Goal: Task Accomplishment & Management: Manage account settings

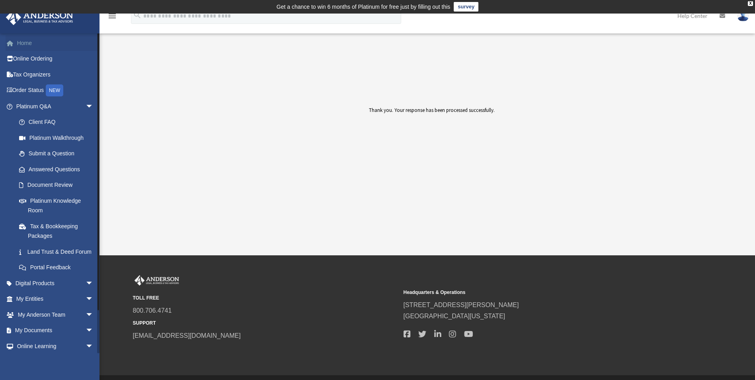
click at [27, 46] on link "Home" at bounding box center [56, 43] width 100 height 16
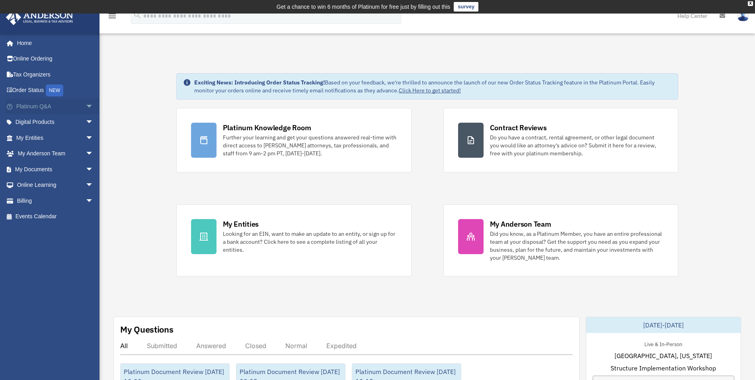
click at [86, 105] on span "arrow_drop_down" at bounding box center [94, 106] width 16 height 16
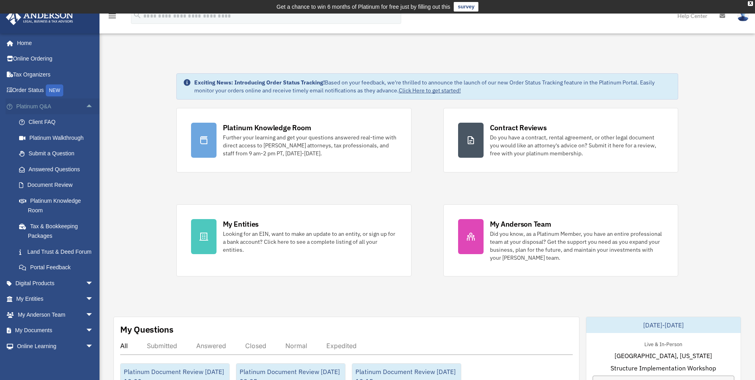
click at [86, 104] on span "arrow_drop_up" at bounding box center [94, 106] width 16 height 16
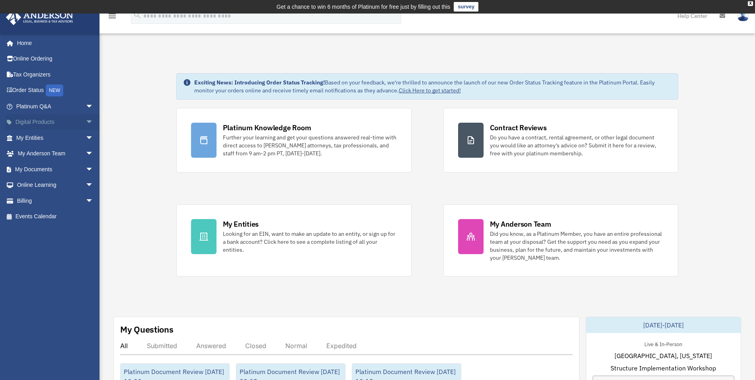
click at [86, 121] on span "arrow_drop_down" at bounding box center [94, 122] width 16 height 16
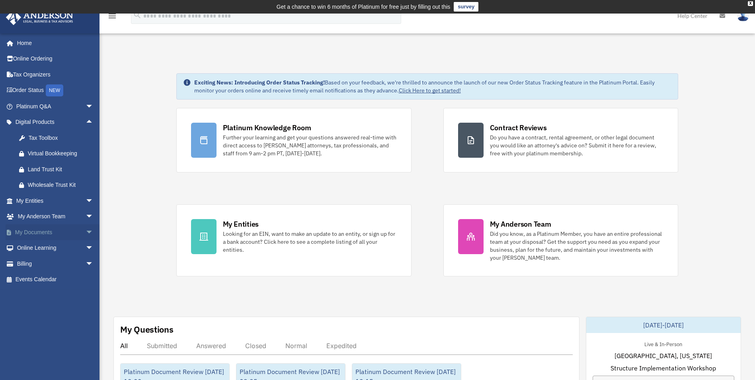
click at [86, 232] on span "arrow_drop_down" at bounding box center [94, 232] width 16 height 16
click at [56, 244] on link "Box" at bounding box center [58, 248] width 94 height 16
click at [34, 246] on link "Box" at bounding box center [58, 248] width 94 height 16
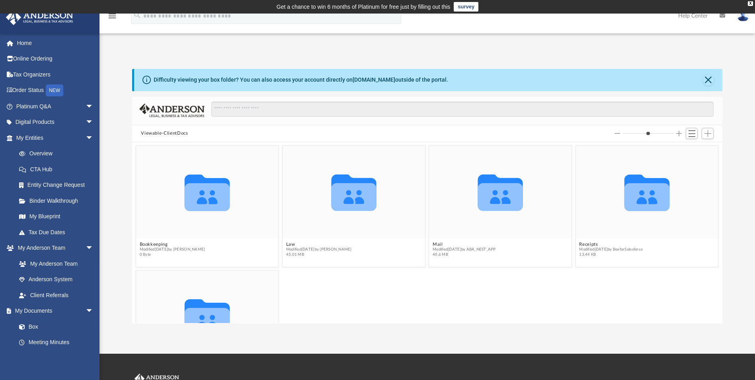
scroll to position [175, 584]
click at [376, 192] on icon "Collaborated Folder" at bounding box center [354, 191] width 86 height 55
click at [494, 197] on icon "grid" at bounding box center [500, 197] width 45 height 28
click at [488, 252] on span "40.6 MB" at bounding box center [464, 254] width 63 height 5
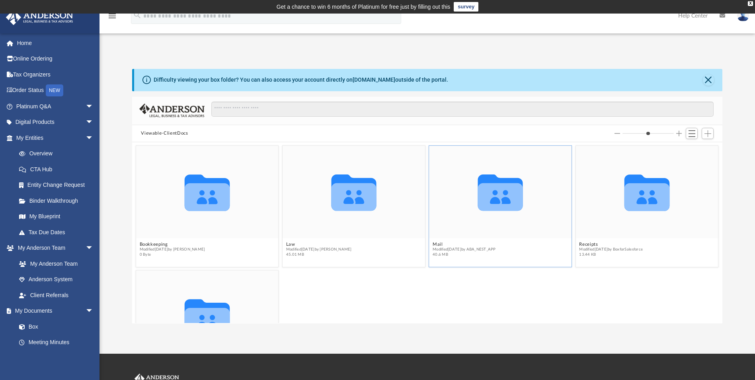
click at [520, 198] on icon "Collaborated Folder" at bounding box center [501, 191] width 86 height 55
drag, startPoint x: 520, startPoint y: 198, endPoint x: 505, endPoint y: 200, distance: 15.6
click at [505, 200] on icon "grid" at bounding box center [500, 193] width 45 height 37
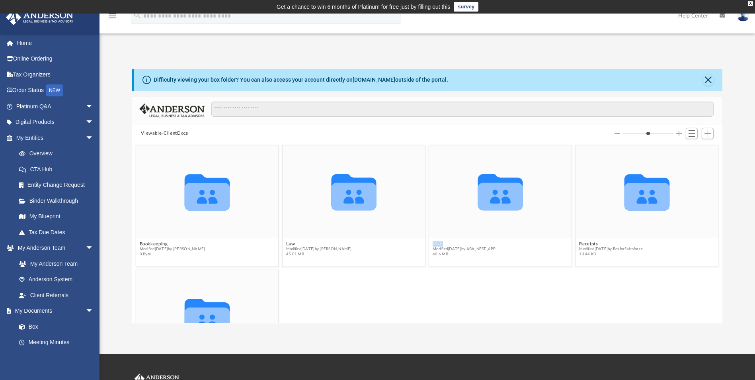
scroll to position [0, 0]
click at [470, 249] on span "Modified Wed Oct 1 2025 by ABA_NEST_APP" at bounding box center [464, 249] width 63 height 5
drag, startPoint x: 472, startPoint y: 244, endPoint x: 467, endPoint y: 245, distance: 5.2
click at [467, 245] on button "Mail" at bounding box center [464, 244] width 63 height 5
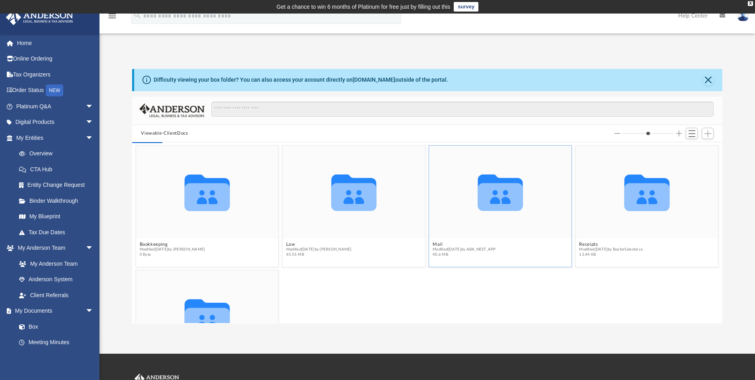
click at [495, 202] on icon "grid" at bounding box center [500, 193] width 45 height 37
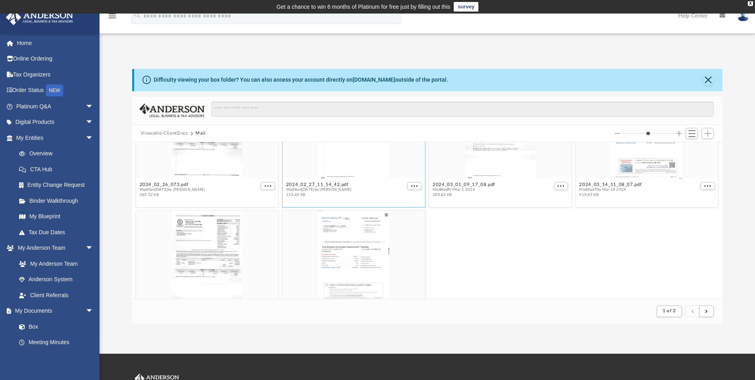
scroll to position [1466, 0]
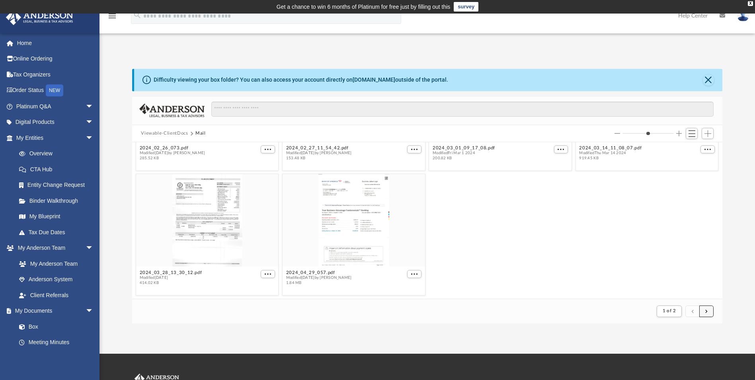
click at [705, 312] on button "submit" at bounding box center [706, 311] width 14 height 12
click at [708, 312] on button "submit" at bounding box center [706, 311] width 14 height 12
click at [667, 309] on span "1 of 2" at bounding box center [669, 310] width 13 height 4
click at [677, 337] on ul "1 2" at bounding box center [676, 335] width 12 height 34
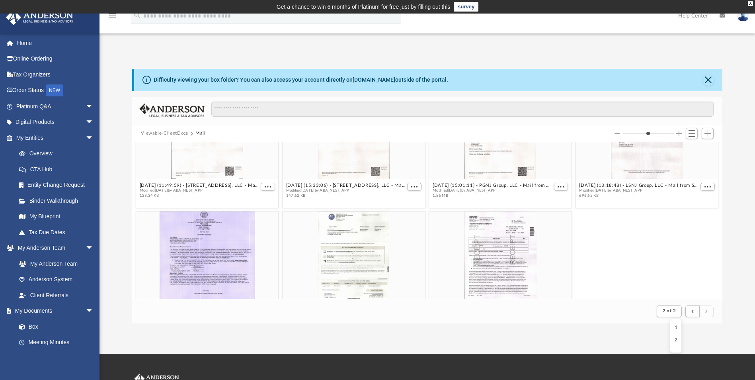
scroll to position [594, 0]
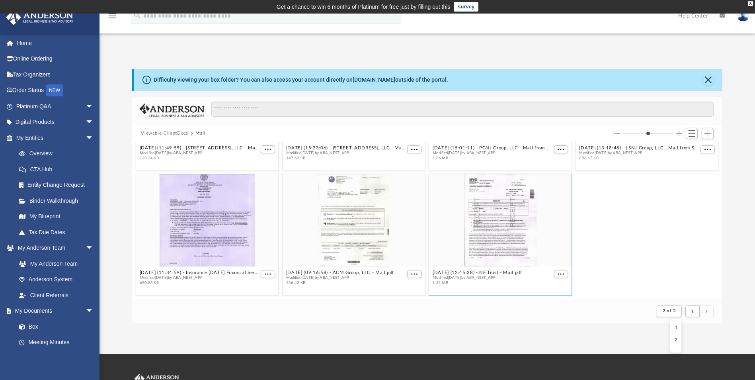
click at [470, 234] on div "grid" at bounding box center [500, 220] width 142 height 92
click at [517, 229] on div "grid" at bounding box center [500, 220] width 142 height 92
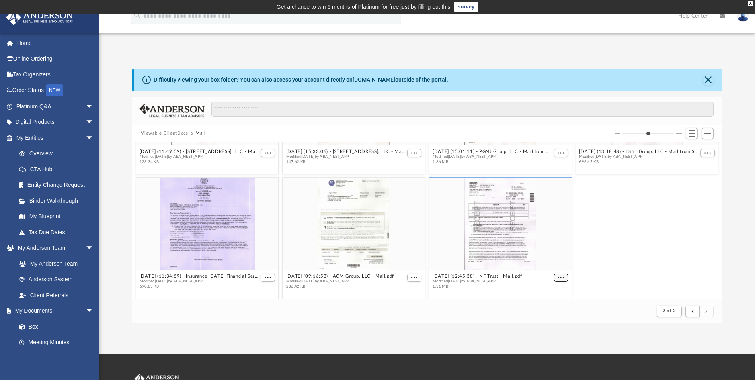
drag, startPoint x: 517, startPoint y: 229, endPoint x: 559, endPoint y: 275, distance: 63.1
click at [559, 275] on button "More options" at bounding box center [561, 277] width 14 height 8
click at [549, 250] on li "Preview" at bounding box center [547, 249] width 23 height 8
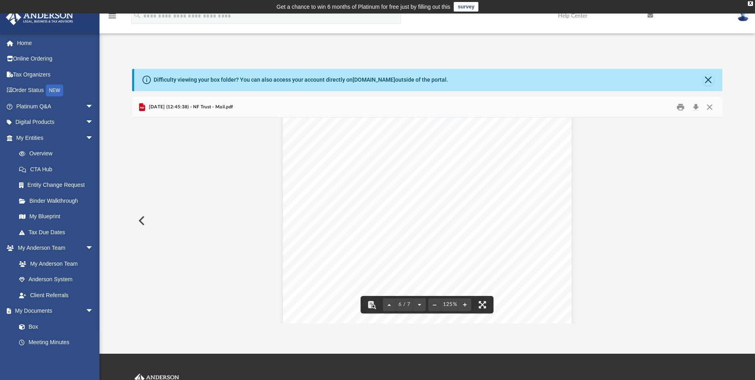
scroll to position [2984, 0]
drag, startPoint x: 709, startPoint y: 108, endPoint x: 708, endPoint y: 116, distance: 7.6
click at [709, 108] on button "Close" at bounding box center [709, 107] width 14 height 12
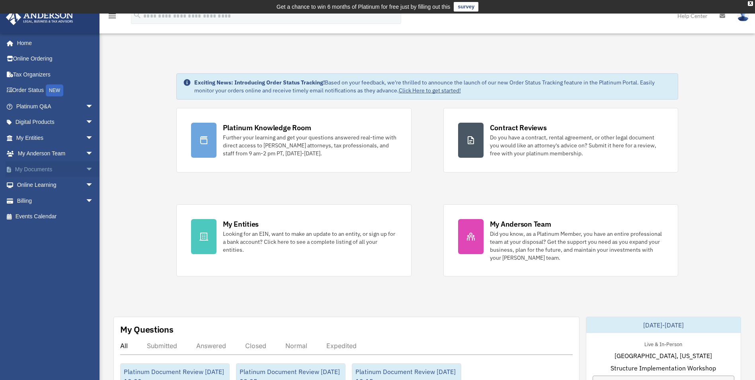
click at [86, 168] on span "arrow_drop_down" at bounding box center [94, 169] width 16 height 16
click at [50, 185] on link "Box" at bounding box center [58, 185] width 94 height 16
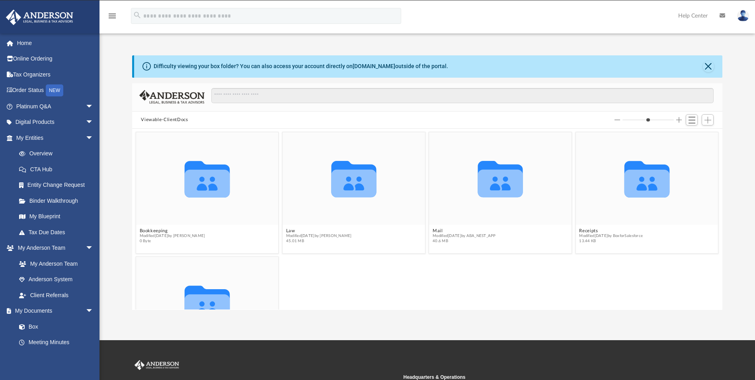
scroll to position [175, 584]
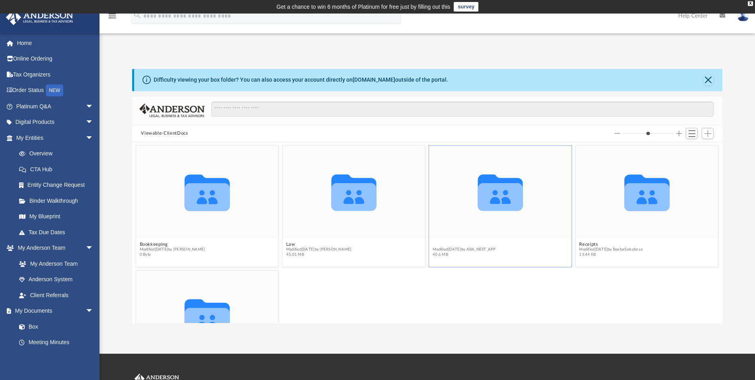
click at [433, 243] on button "Mail" at bounding box center [464, 244] width 63 height 5
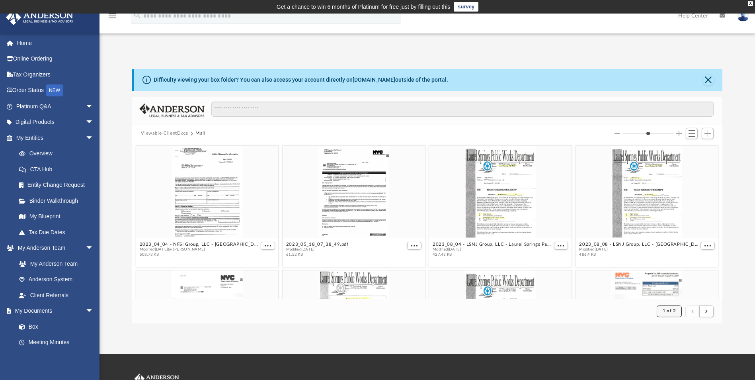
click at [674, 311] on span "1 of 2" at bounding box center [669, 310] width 13 height 4
click at [711, 313] on button "submit" at bounding box center [706, 311] width 14 height 12
click at [672, 312] on span "1 of 2" at bounding box center [669, 310] width 13 height 4
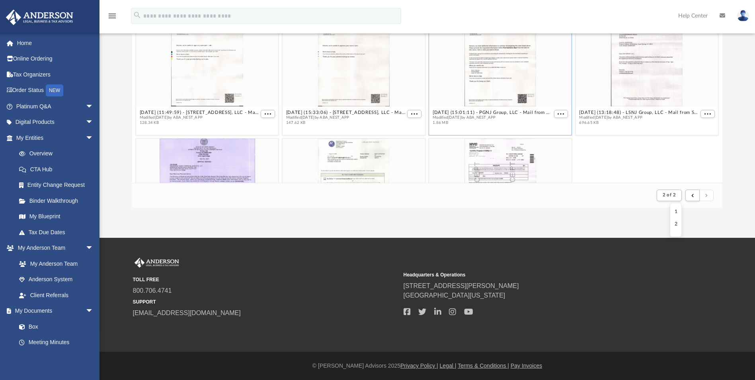
scroll to position [594, 0]
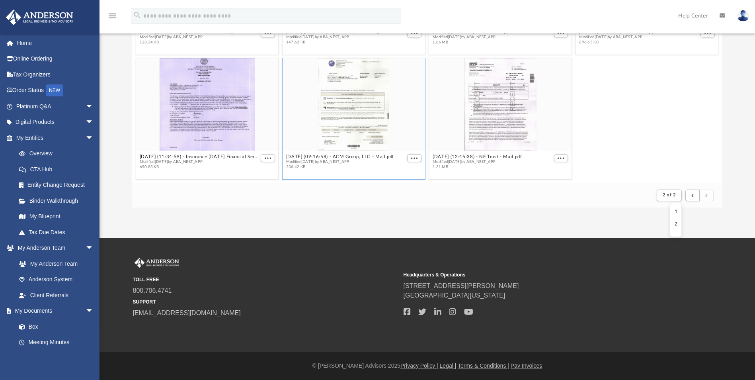
click at [352, 105] on div "grid" at bounding box center [354, 104] width 142 height 92
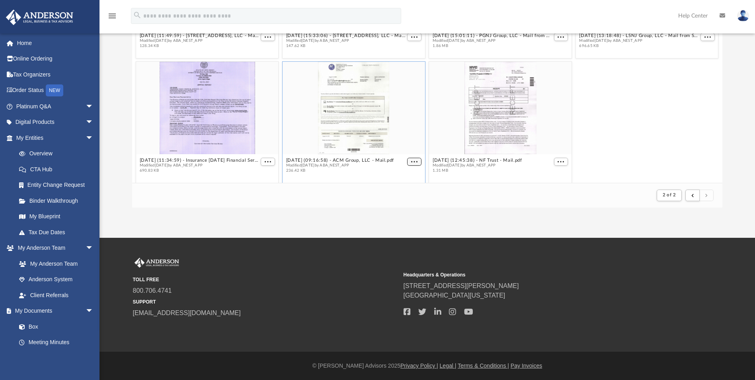
click at [412, 158] on button "More options" at bounding box center [414, 162] width 14 height 8
click at [396, 133] on li "Preview" at bounding box center [402, 133] width 23 height 8
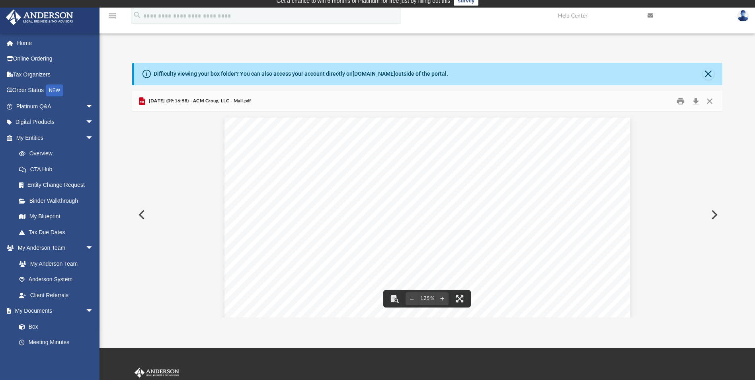
scroll to position [0, 0]
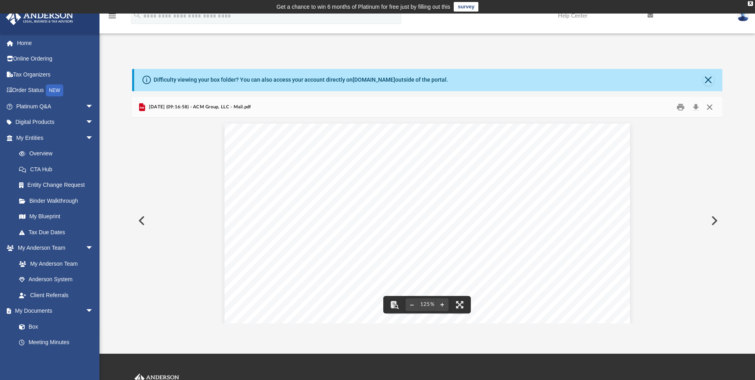
click at [707, 106] on button "Close" at bounding box center [709, 107] width 14 height 12
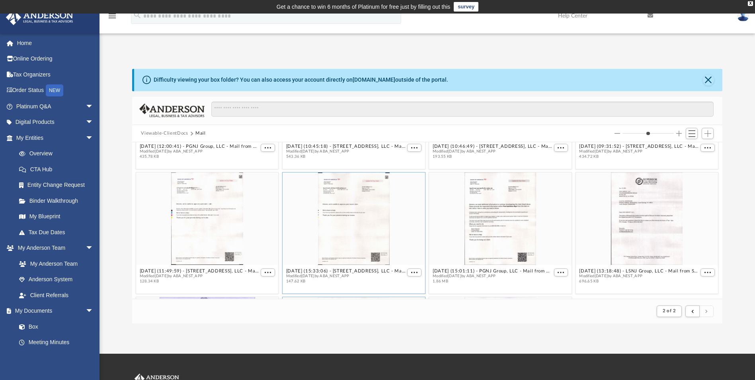
scroll to position [594, 0]
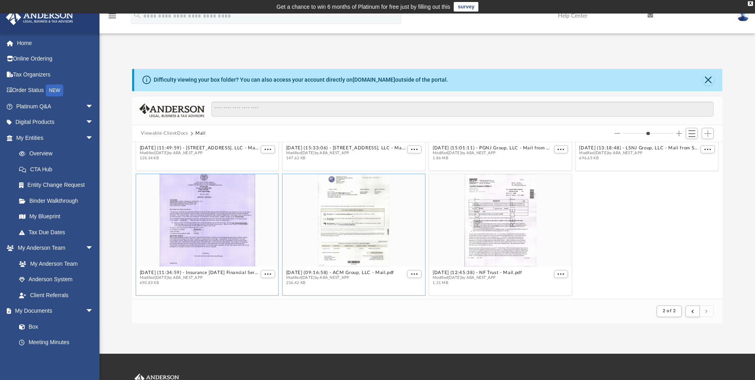
click at [203, 228] on div "grid" at bounding box center [207, 220] width 142 height 92
click at [269, 274] on span "More options" at bounding box center [268, 274] width 6 height 4
click at [255, 246] on li "Preview" at bounding box center [257, 246] width 23 height 8
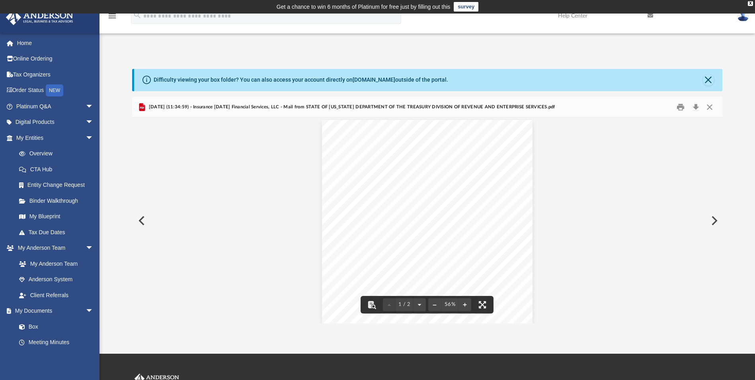
scroll to position [0, 0]
